Goal: Obtain resource: Obtain resource

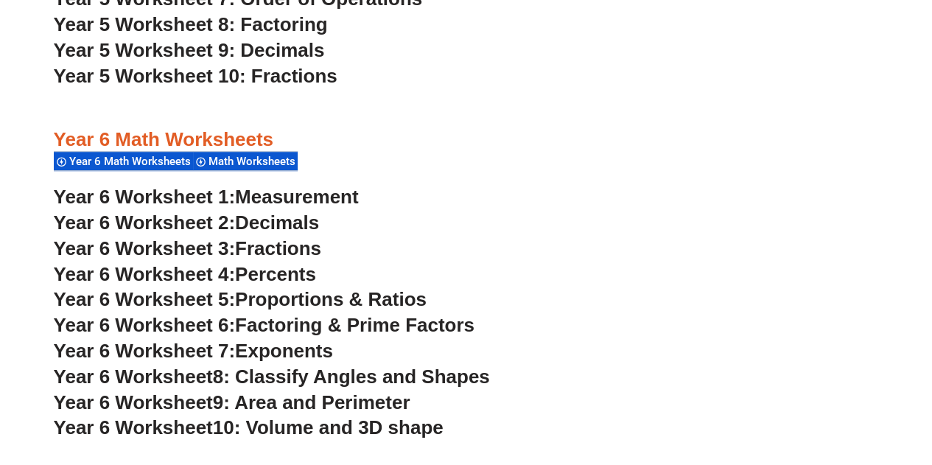
scroll to position [3127, 0]
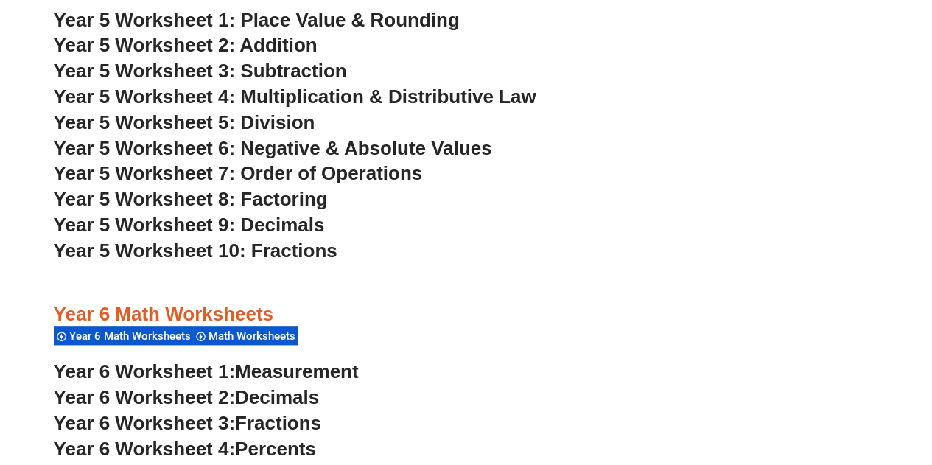
click at [335, 96] on span "Year 5 Worksheet 4: Multiplication & Distributive Law" at bounding box center [295, 96] width 483 height 22
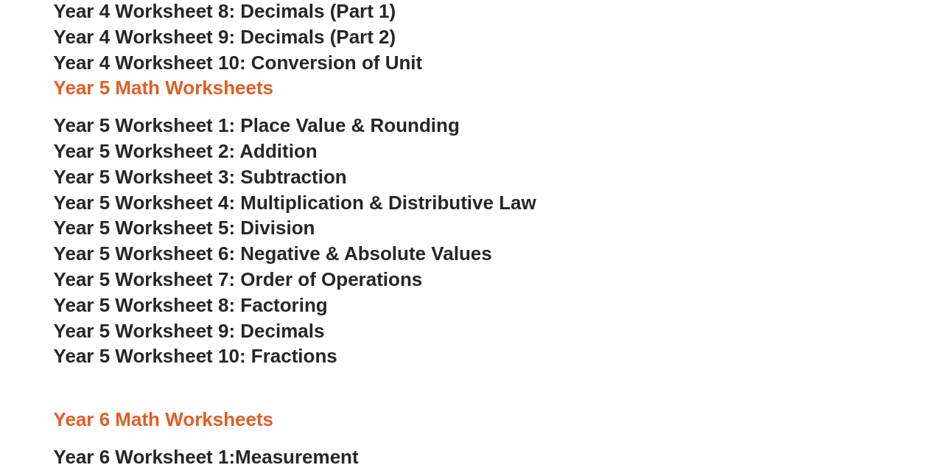
scroll to position [2633, 0]
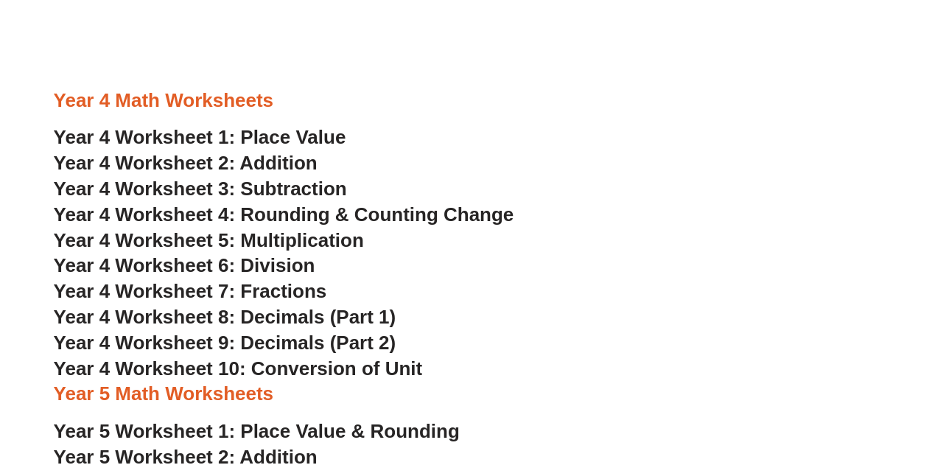
click at [327, 237] on span "Year 4 Worksheet 5: Multiplication" at bounding box center [209, 240] width 310 height 22
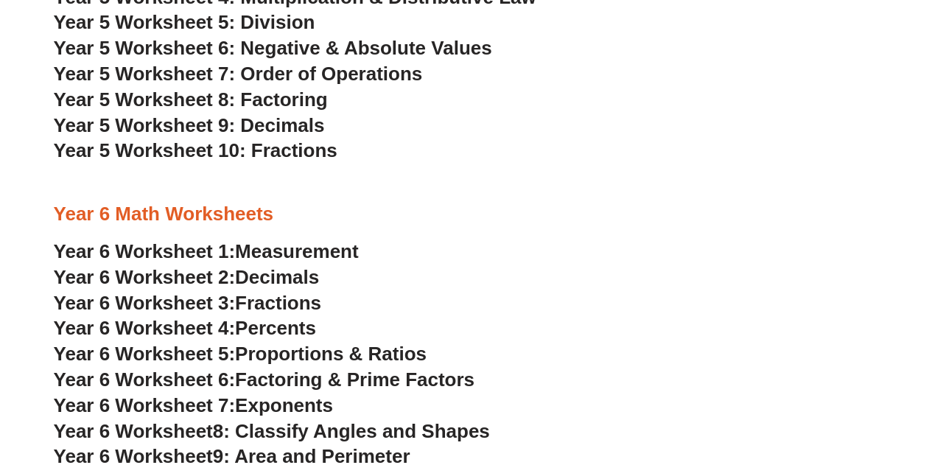
scroll to position [3171, 0]
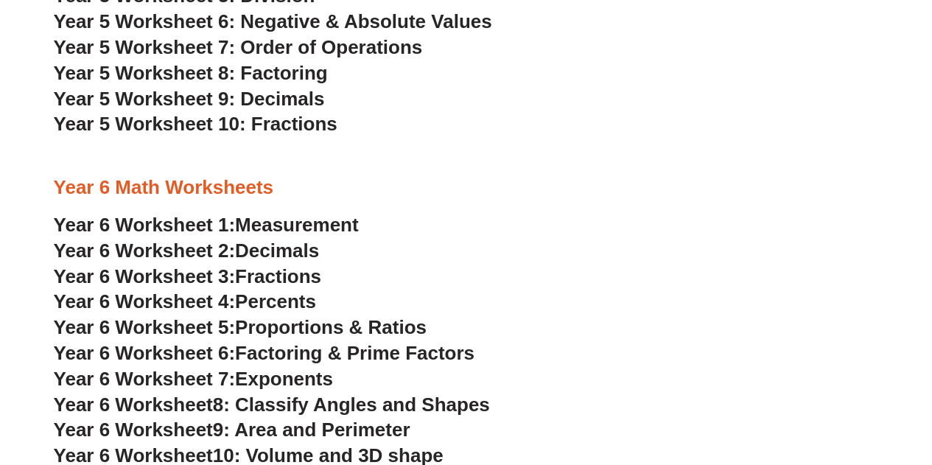
click at [268, 245] on span "Decimals" at bounding box center [277, 250] width 84 height 22
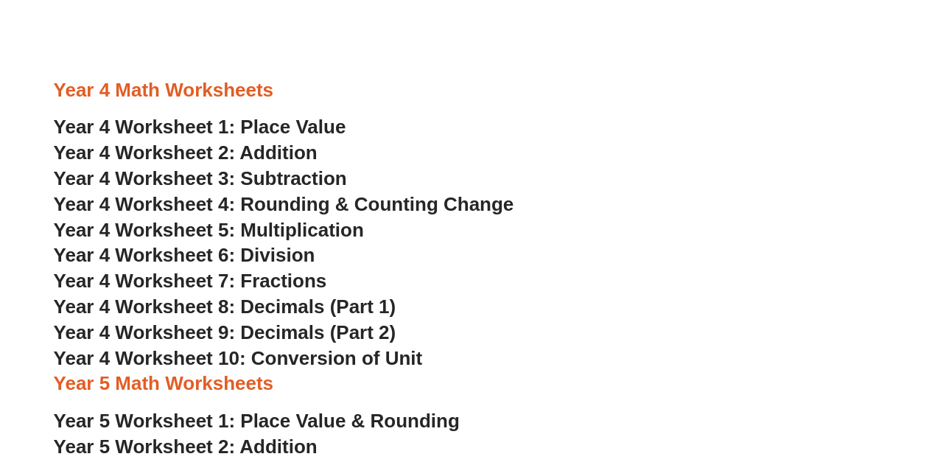
scroll to position [2633, 0]
